Goal: Task Accomplishment & Management: Complete application form

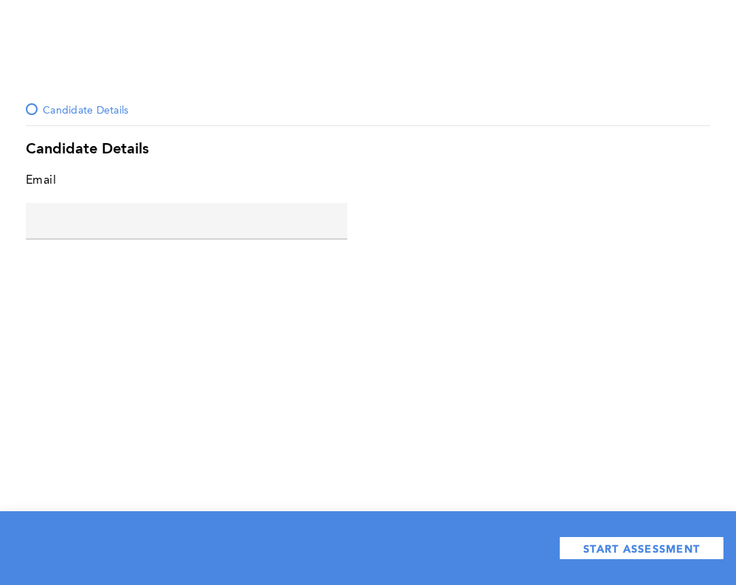
click at [227, 226] on input "text" at bounding box center [187, 220] width 322 height 35
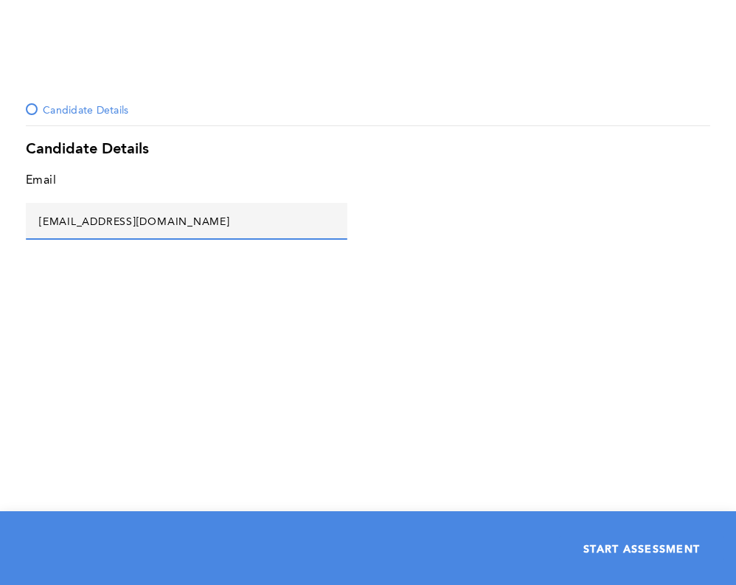
type input "[EMAIL_ADDRESS][DOMAIN_NAME]"
click at [681, 543] on span "START ASSESSMENT" at bounding box center [641, 548] width 117 height 14
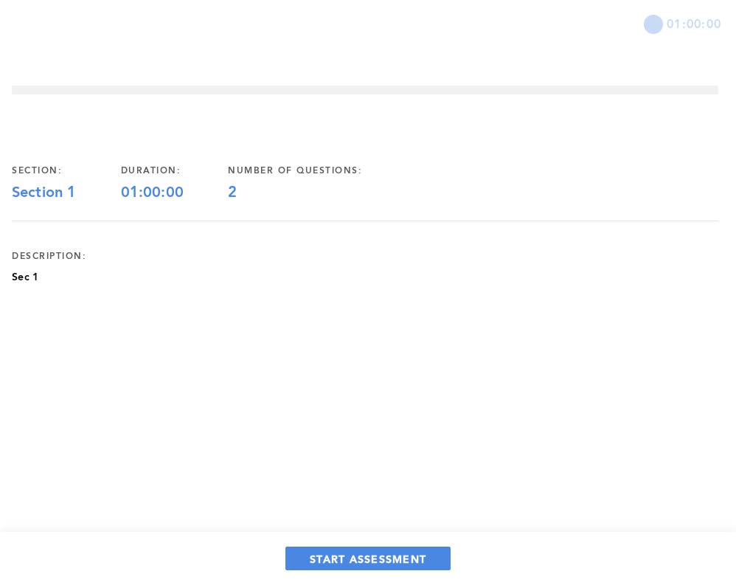
click at [37, 276] on p "Sec 1" at bounding box center [25, 277] width 27 height 15
copy p "Sec 1"
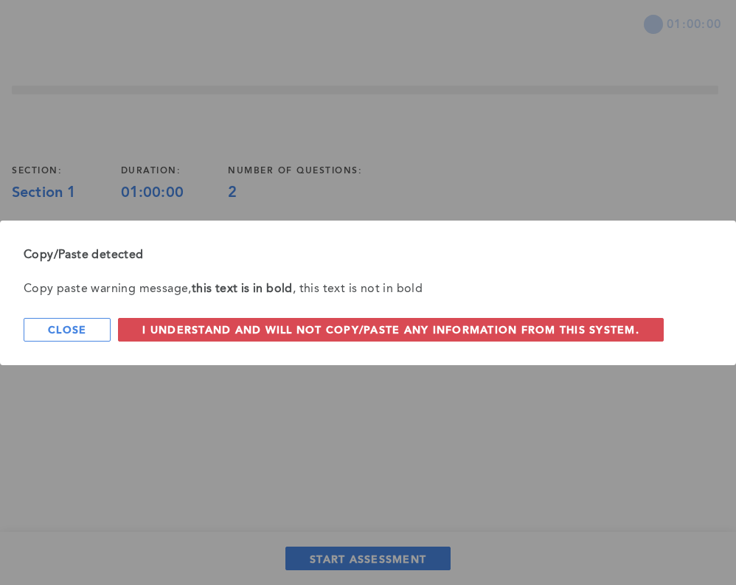
click at [130, 357] on div "Copy/Paste detected Copy paste warning message, this text is in bold , this tex…" at bounding box center [368, 293] width 736 height 145
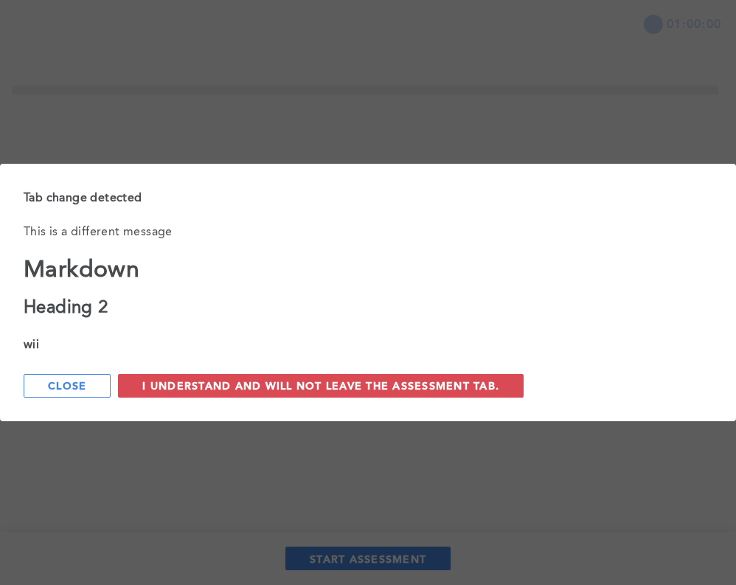
click at [340, 123] on div "Tab change detected This is a different message Markdown Heading 2 wii Close I …" at bounding box center [368, 292] width 736 height 585
click at [325, 117] on div "Tab change detected This is a different message Markdown Heading 2 wii Close I …" at bounding box center [368, 292] width 736 height 585
click at [77, 377] on button "Close" at bounding box center [67, 386] width 87 height 24
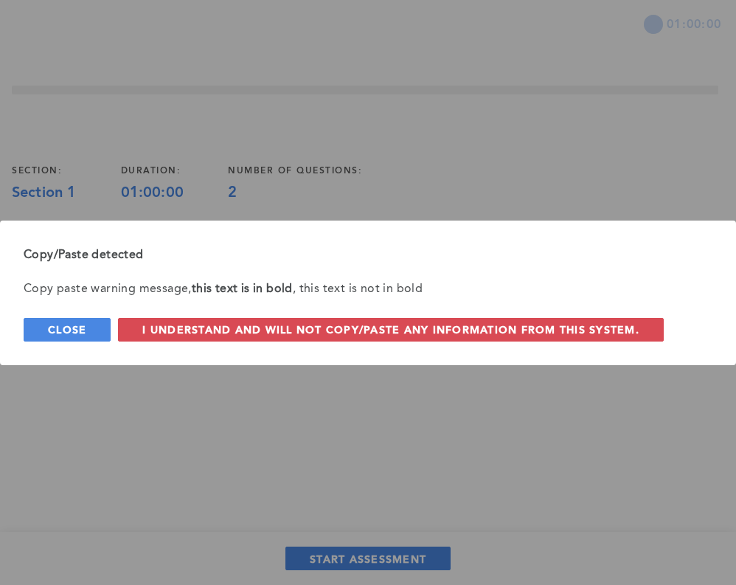
click at [75, 327] on span "Close" at bounding box center [67, 329] width 38 height 14
